Goal: Task Accomplishment & Management: Use online tool/utility

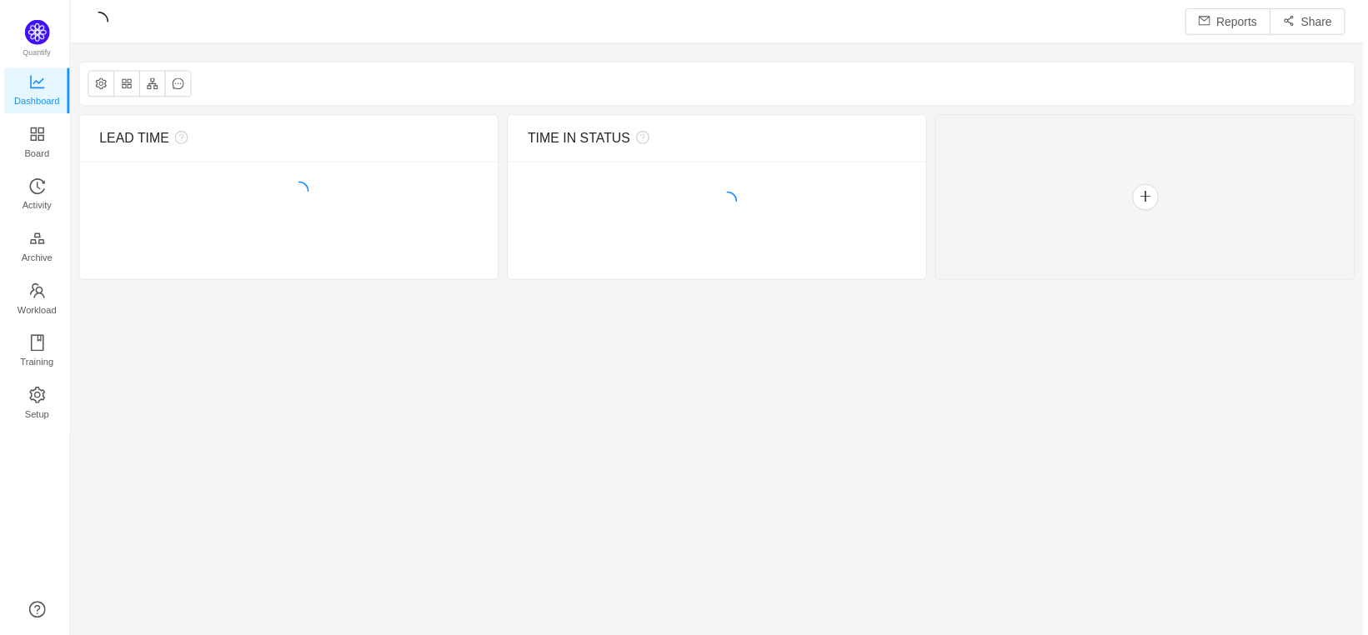
scroll to position [610, 1263]
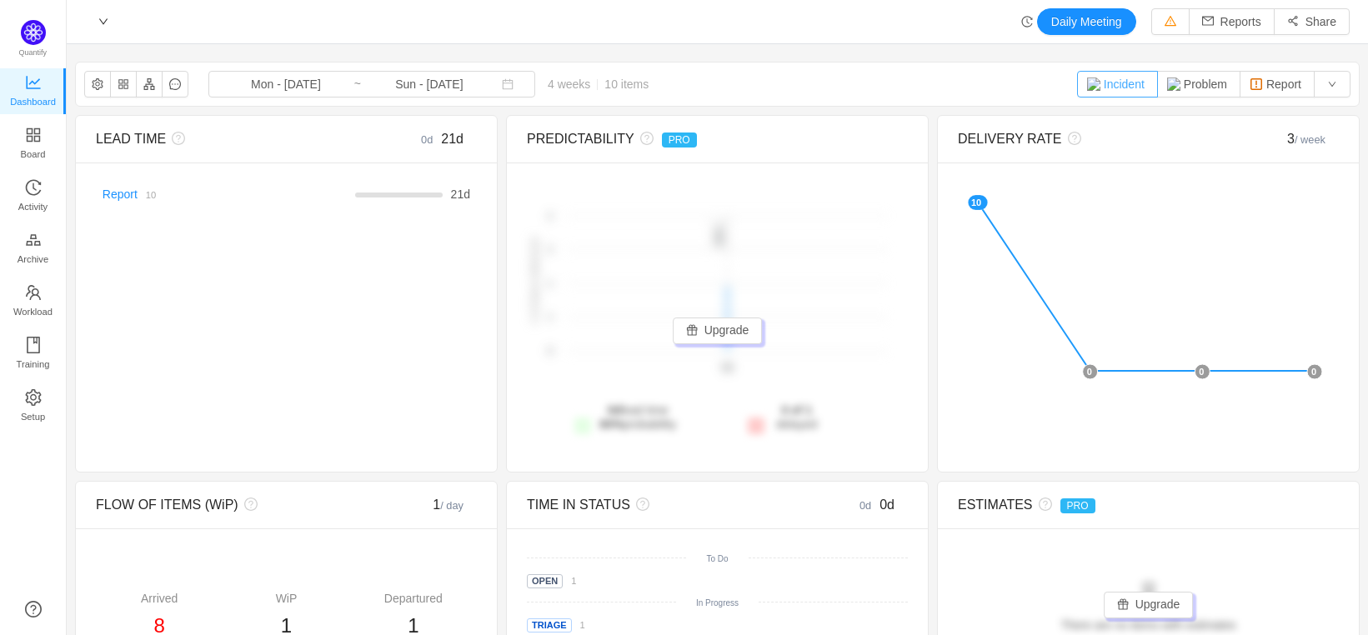
click at [1113, 83] on button "Incident" at bounding box center [1117, 84] width 81 height 27
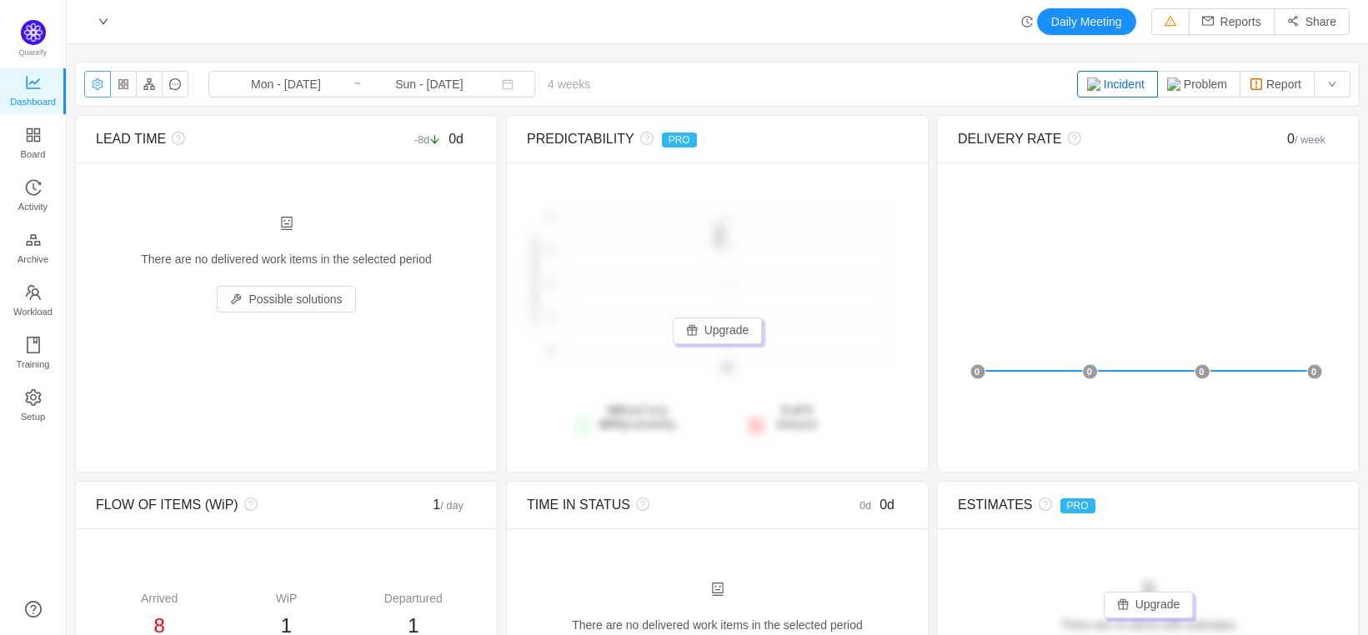
click at [98, 88] on button "button" at bounding box center [97, 84] width 27 height 27
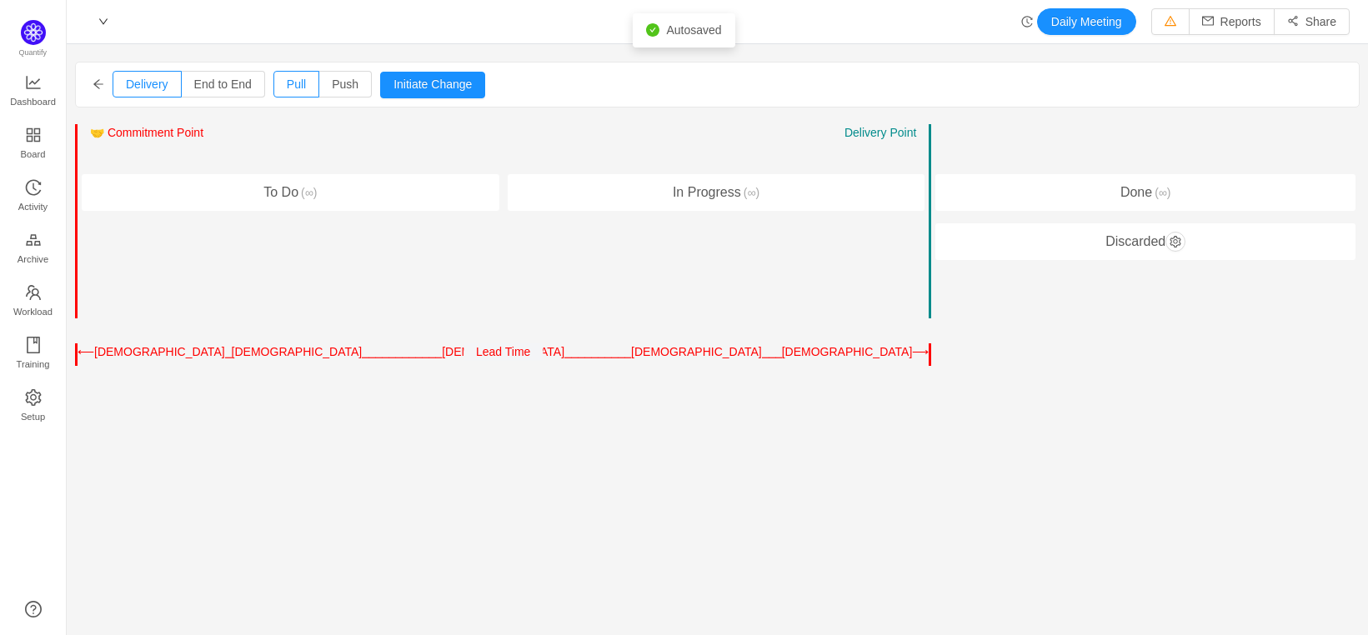
click at [771, 193] on div "In Progress (∞)" at bounding box center [717, 192] width 418 height 37
click at [612, 278] on div "Entry Point ← → 🤝 Commitment Point ← → Work Started Delivery Point ← → In Progr…" at bounding box center [717, 221] width 428 height 195
click at [1167, 240] on button "button" at bounding box center [1175, 242] width 20 height 20
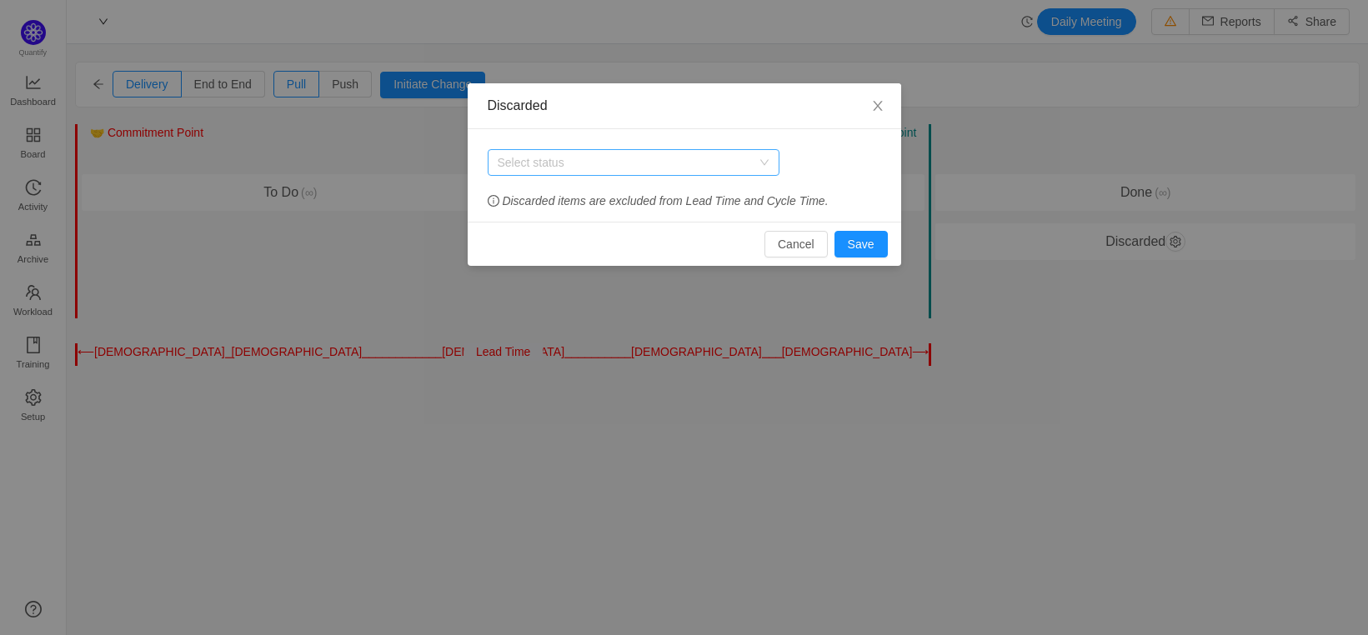
click at [733, 164] on div "Select status" at bounding box center [624, 162] width 253 height 17
click at [755, 159] on div "Select status" at bounding box center [628, 162] width 261 height 25
click at [571, 173] on div "Select status" at bounding box center [628, 162] width 261 height 25
click at [573, 165] on div "Select status" at bounding box center [624, 162] width 253 height 17
click at [881, 103] on icon "icon: close" at bounding box center [877, 105] width 13 height 13
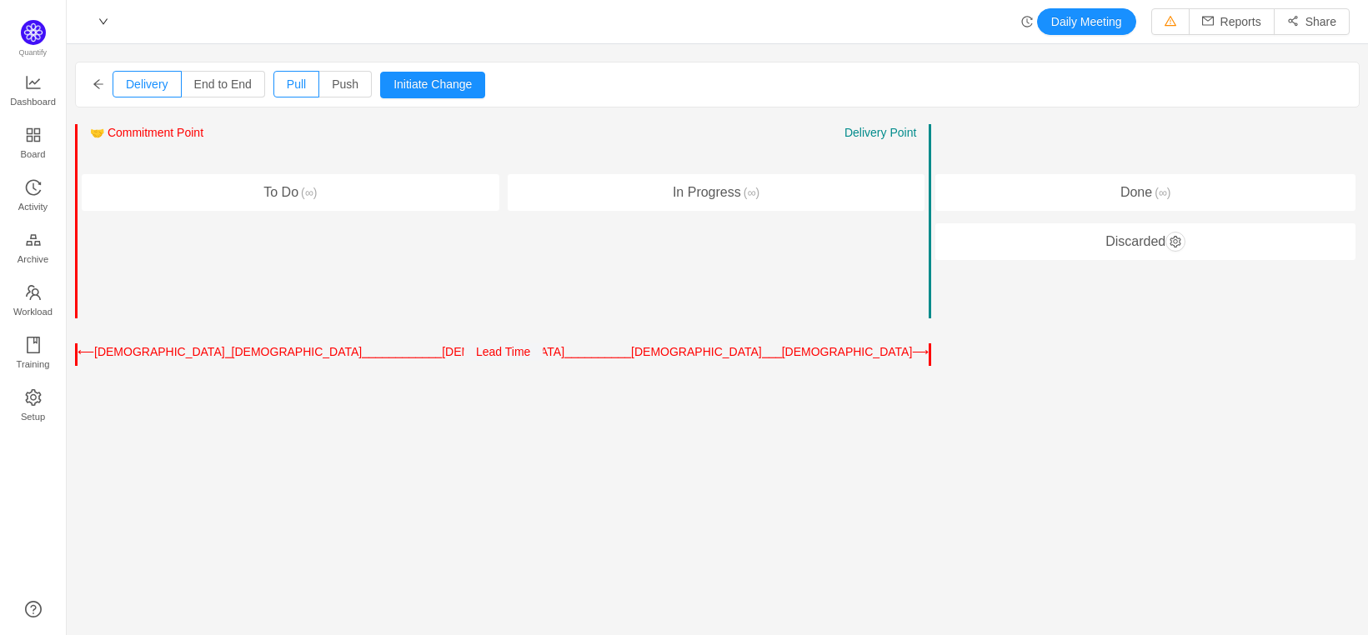
click at [328, 113] on div "Delivery End to End Pull Push Initiate Change Cancel Confirm Entry Point ← → 🤝 …" at bounding box center [717, 284] width 1284 height 444
click at [196, 90] on span "End to End" at bounding box center [223, 84] width 58 height 13
click at [194, 88] on input "End to End" at bounding box center [194, 88] width 0 height 0
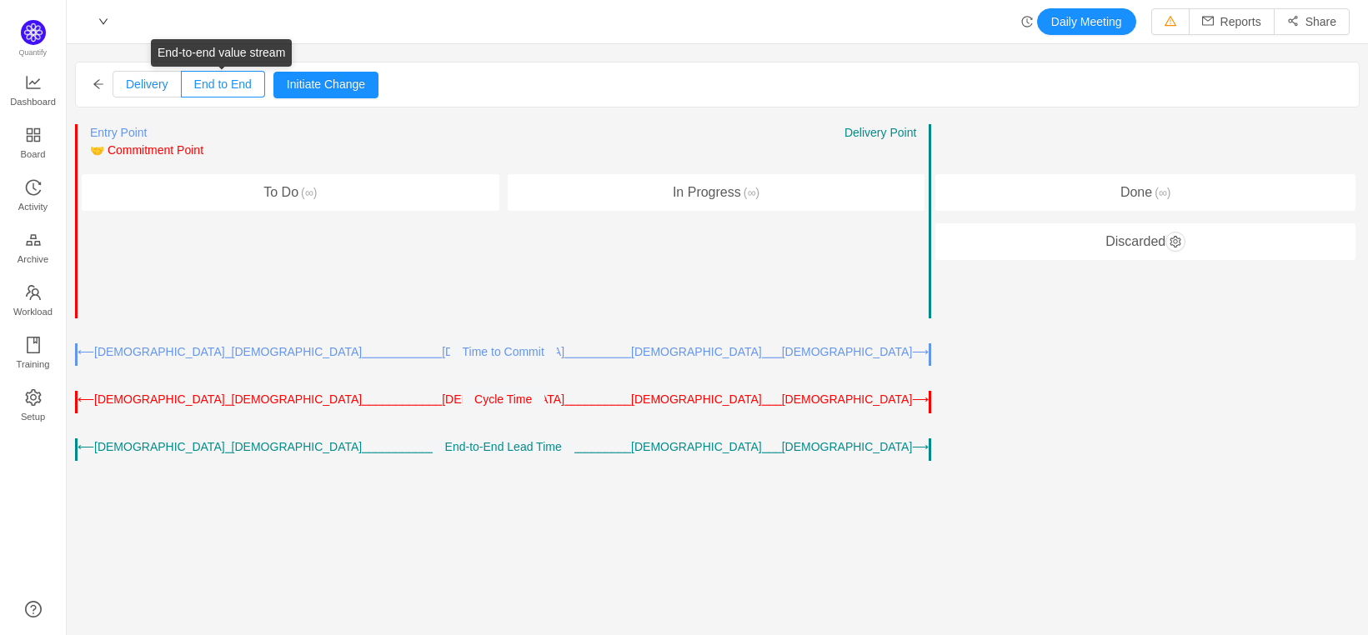
click at [146, 93] on label "Delivery" at bounding box center [147, 84] width 69 height 27
click at [126, 88] on input "Delivery" at bounding box center [126, 88] width 0 height 0
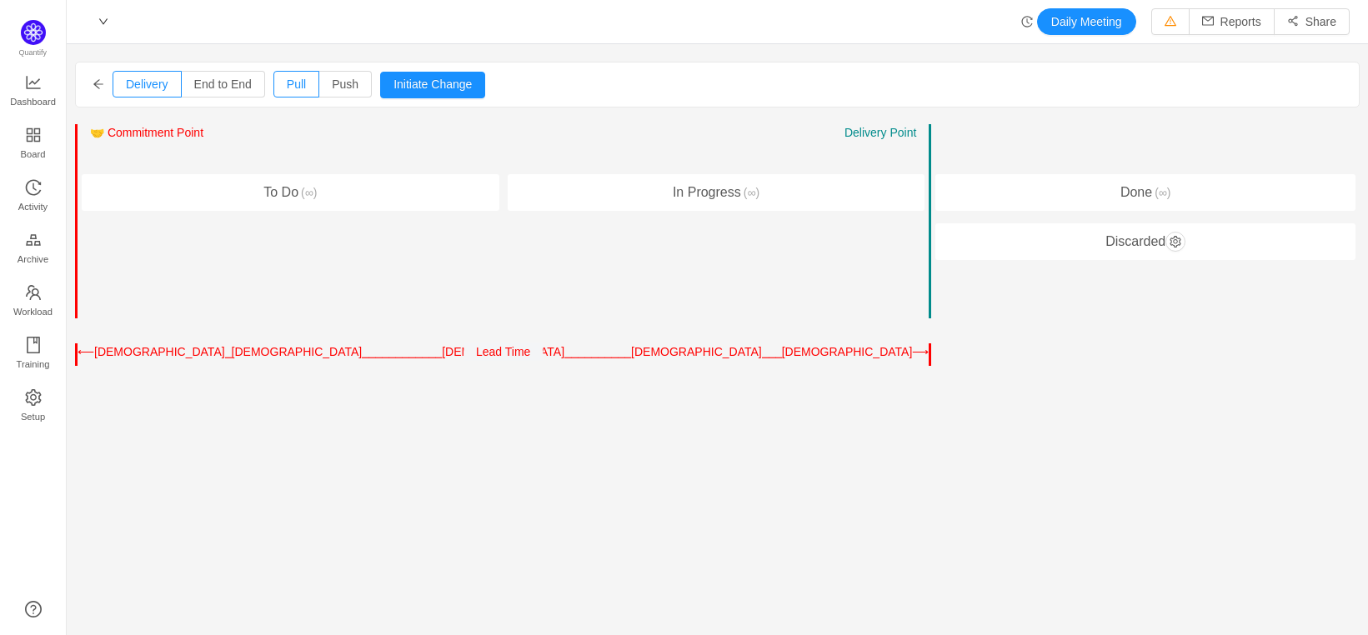
click at [93, 88] on icon "icon: arrow-left" at bounding box center [99, 84] width 12 height 12
